Goal: Task Accomplishment & Management: Manage account settings

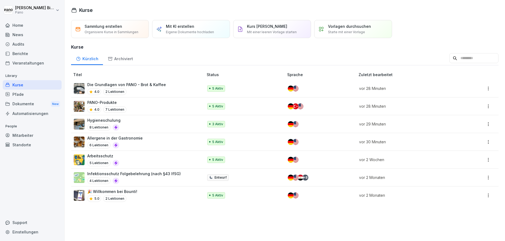
click at [137, 119] on div "Hygieneschulung 8 Lektionen" at bounding box center [136, 124] width 124 height 13
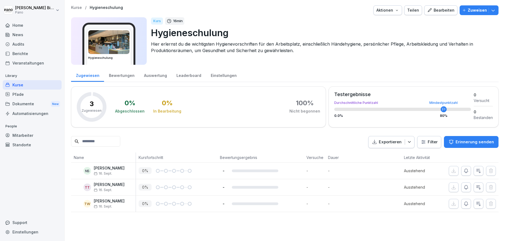
click at [480, 9] on p "Zuweisen" at bounding box center [477, 10] width 19 height 6
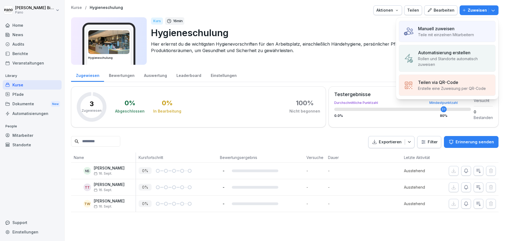
click at [479, 29] on div "Manuell zuweisen Teile mit einzelnen Mitarbeitern" at bounding box center [447, 31] width 97 height 21
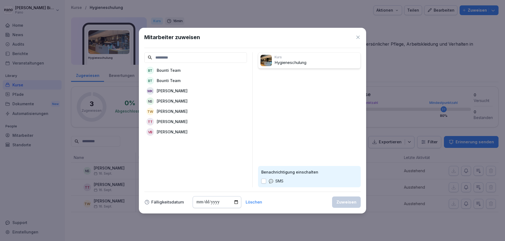
click at [358, 37] on icon at bounding box center [358, 37] width 3 height 3
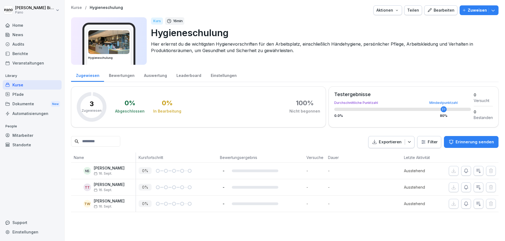
click at [30, 93] on div "Pfade" at bounding box center [32, 94] width 59 height 9
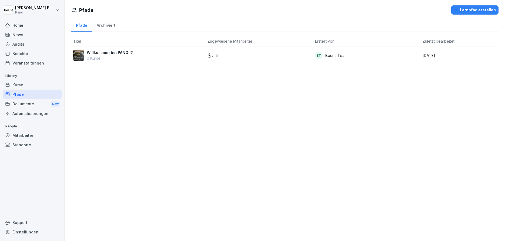
click at [99, 54] on p "Willkommen bei PANO ♡" at bounding box center [110, 53] width 46 height 6
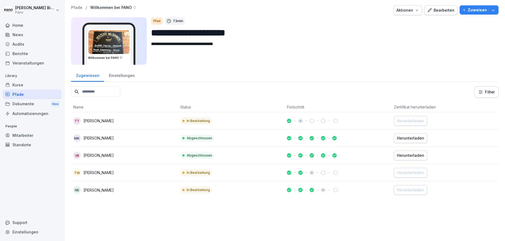
click at [440, 10] on div "Bearbeiten" at bounding box center [440, 10] width 27 height 6
click at [470, 8] on p "Zuweisen" at bounding box center [477, 10] width 19 height 6
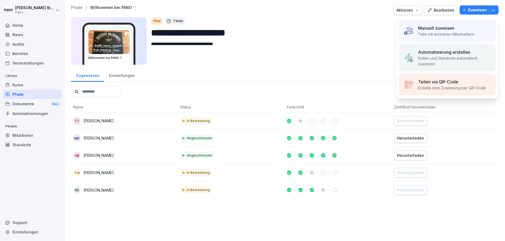
click at [464, 35] on p "Teile mit einzelnen Mitarbeitern" at bounding box center [446, 34] width 56 height 6
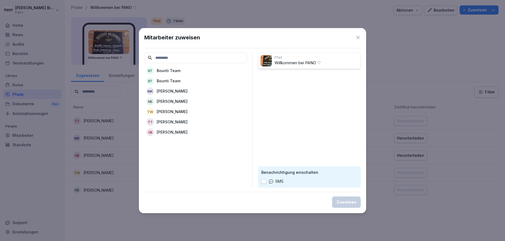
click at [357, 38] on icon at bounding box center [357, 37] width 5 height 5
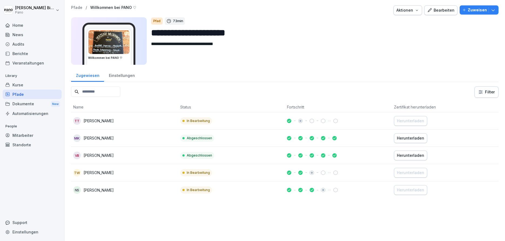
click at [469, 13] on div "Zuweisen" at bounding box center [480, 10] width 34 height 6
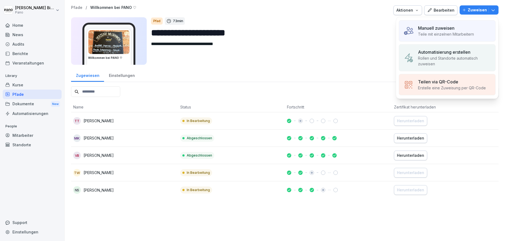
click at [464, 37] on div "Manuell zuweisen Teile mit einzelnen Mitarbeitern" at bounding box center [447, 30] width 97 height 21
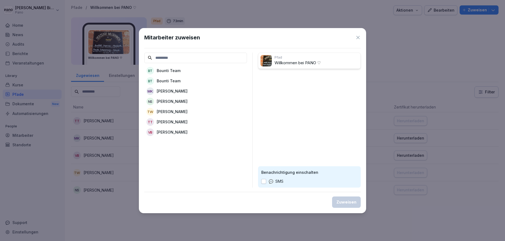
click at [359, 36] on icon at bounding box center [358, 37] width 3 height 3
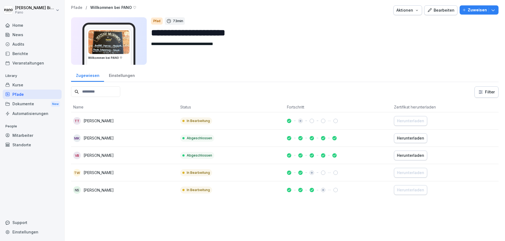
click at [127, 78] on div "Einstellungen" at bounding box center [121, 75] width 35 height 14
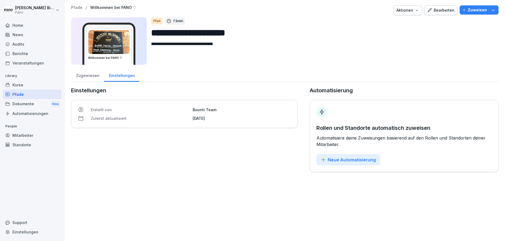
click at [83, 78] on div "Zugewiesen" at bounding box center [87, 75] width 33 height 14
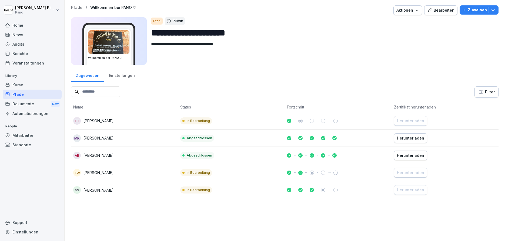
click at [33, 139] on div "Mitarbeiter" at bounding box center [32, 135] width 59 height 9
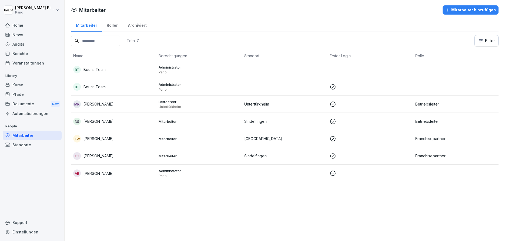
click at [125, 174] on div "VB Vanessa Bieg" at bounding box center [113, 174] width 81 height 8
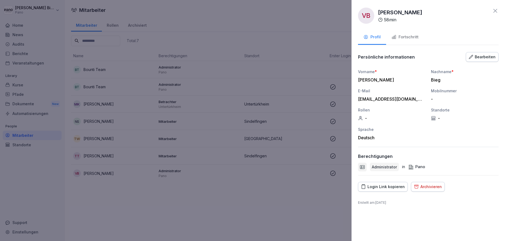
click at [495, 9] on icon at bounding box center [495, 11] width 6 height 6
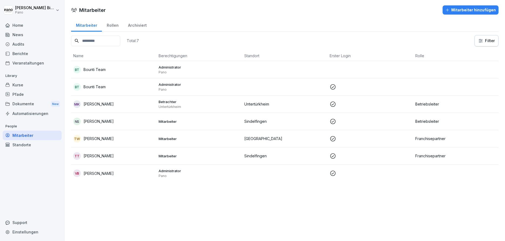
click at [22, 85] on div "Kurse" at bounding box center [32, 84] width 59 height 9
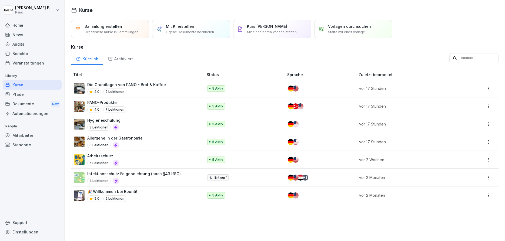
click at [392, 141] on p "vor 17 Stunden" at bounding box center [407, 142] width 97 height 6
click at [168, 129] on div "Hygieneschulung 8 Lektionen" at bounding box center [136, 124] width 124 height 13
click at [144, 127] on div "Hygieneschulung 8 Lektionen" at bounding box center [136, 124] width 124 height 13
